Goal: Navigation & Orientation: Find specific page/section

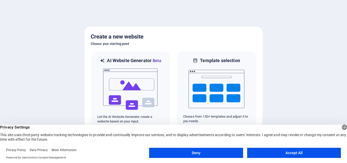
click at [236, 154] on button "Deny" at bounding box center [196, 153] width 94 height 10
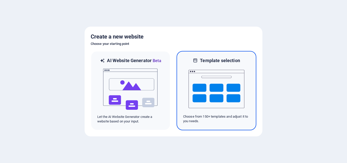
click at [210, 99] on img at bounding box center [216, 89] width 56 height 51
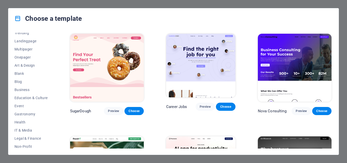
scroll to position [66, 0]
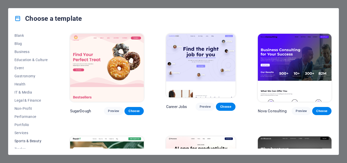
click at [38, 140] on span "Sports & Beauty" at bounding box center [30, 141] width 33 height 4
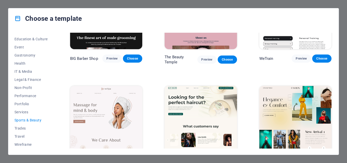
scroll to position [61, 0]
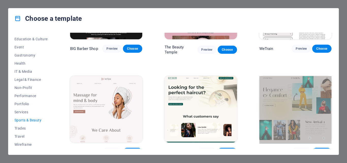
drag, startPoint x: 329, startPoint y: 47, endPoint x: 335, endPoint y: 70, distance: 23.1
click at [335, 70] on div "All Templates My Templates New Trending Landingpage Multipager Onepager Art & D…" at bounding box center [173, 92] width 330 height 126
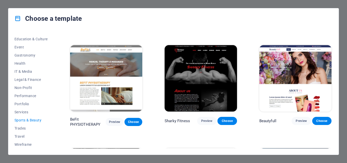
scroll to position [287, 0]
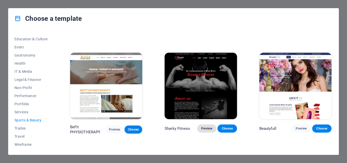
click at [204, 127] on span "Preview" at bounding box center [206, 129] width 11 height 4
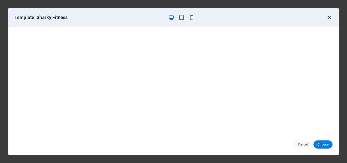
click at [329, 19] on icon "button" at bounding box center [329, 18] width 6 height 6
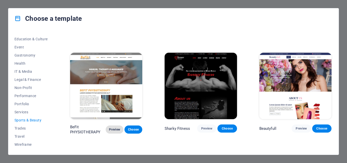
click at [115, 128] on span "Preview" at bounding box center [115, 130] width 10 height 4
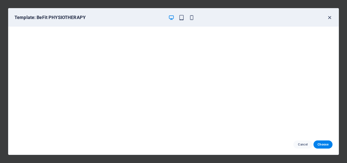
click at [328, 18] on icon "button" at bounding box center [329, 18] width 6 height 6
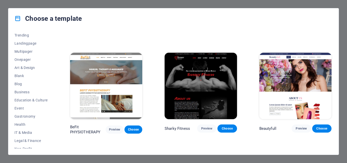
scroll to position [26, 0]
click at [20, 85] on span "Blog" at bounding box center [30, 83] width 33 height 4
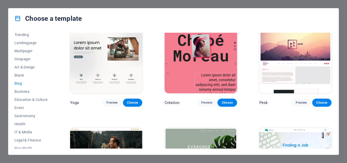
scroll to position [570, 0]
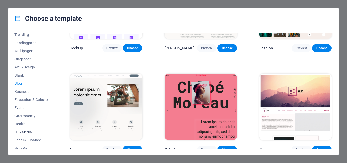
click at [27, 131] on span "IT & Media" at bounding box center [30, 132] width 33 height 4
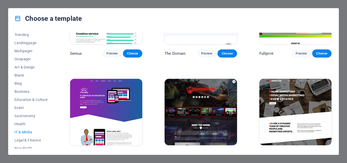
scroll to position [87, 0]
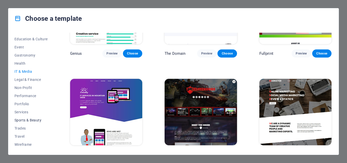
click at [25, 119] on span "Sports & Beauty" at bounding box center [30, 120] width 33 height 4
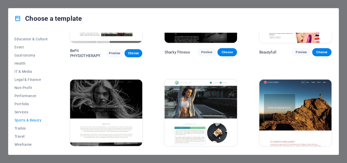
scroll to position [0, 0]
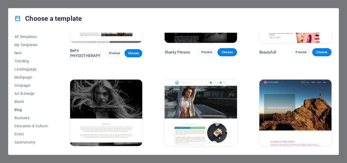
click at [20, 110] on span "Blog" at bounding box center [30, 110] width 33 height 4
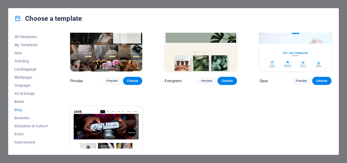
scroll to position [754, 0]
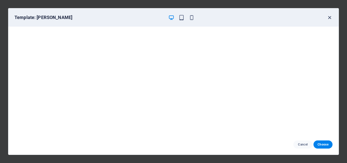
click at [330, 18] on icon "button" at bounding box center [329, 18] width 6 height 6
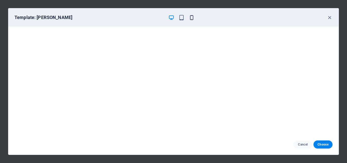
click at [191, 17] on icon "button" at bounding box center [191, 18] width 6 height 6
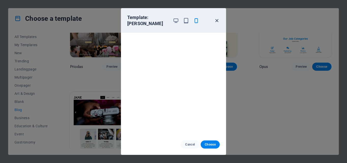
click at [217, 18] on icon "button" at bounding box center [217, 21] width 6 height 6
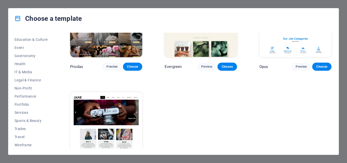
scroll to position [87, 0]
click at [33, 118] on span "Sports & Beauty" at bounding box center [30, 120] width 33 height 4
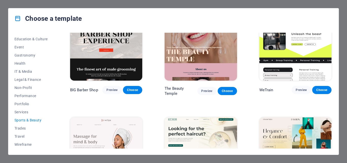
scroll to position [0, 0]
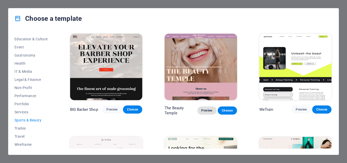
click at [209, 109] on span "Preview" at bounding box center [206, 111] width 11 height 4
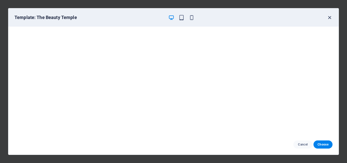
click at [329, 17] on icon "button" at bounding box center [329, 18] width 6 height 6
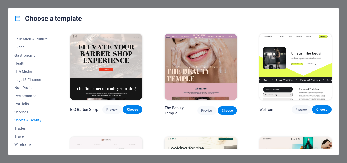
click at [333, 12] on div "Choose a template" at bounding box center [173, 18] width 330 height 20
click at [341, 8] on div "Choose a template All Templates My Templates New Trending Landingpage Multipage…" at bounding box center [173, 81] width 347 height 163
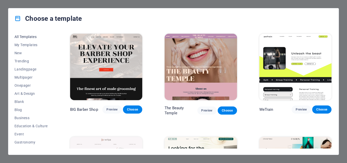
click at [30, 37] on span "All Templates" at bounding box center [30, 37] width 33 height 4
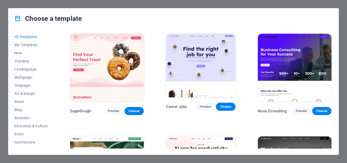
click at [124, 5] on div "Choose a template All Templates My Templates New Trending Landingpage Multipage…" at bounding box center [173, 81] width 347 height 163
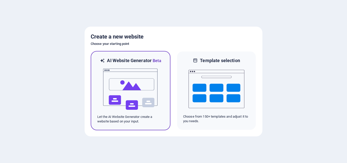
click at [142, 89] on img at bounding box center [130, 89] width 56 height 51
